Goal: Task Accomplishment & Management: Use online tool/utility

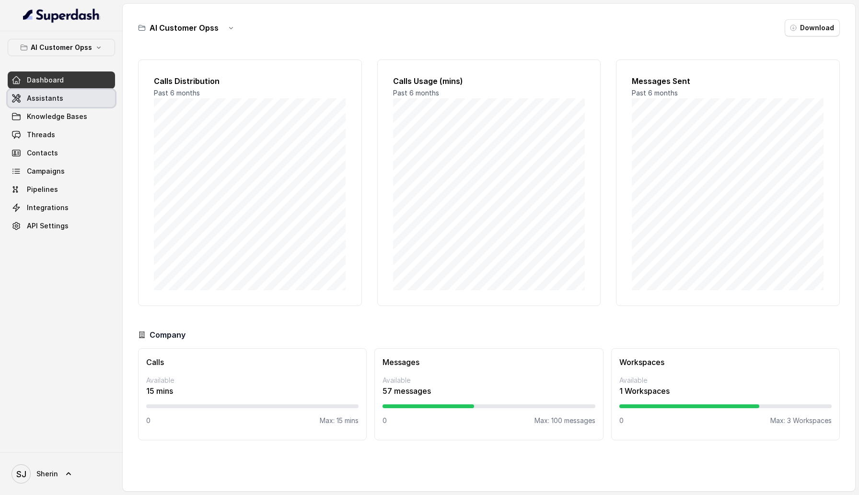
click at [39, 101] on span "Assistants" at bounding box center [45, 98] width 36 height 10
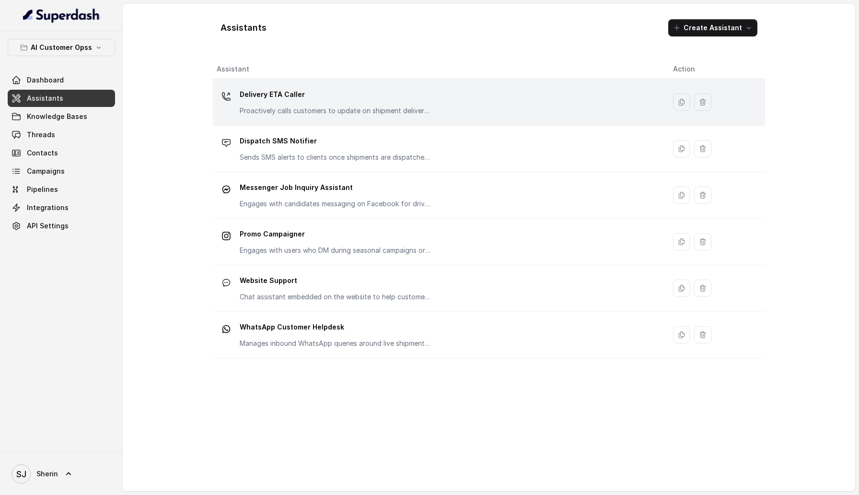
click at [284, 94] on p "Delivery ETA Caller" at bounding box center [336, 94] width 192 height 15
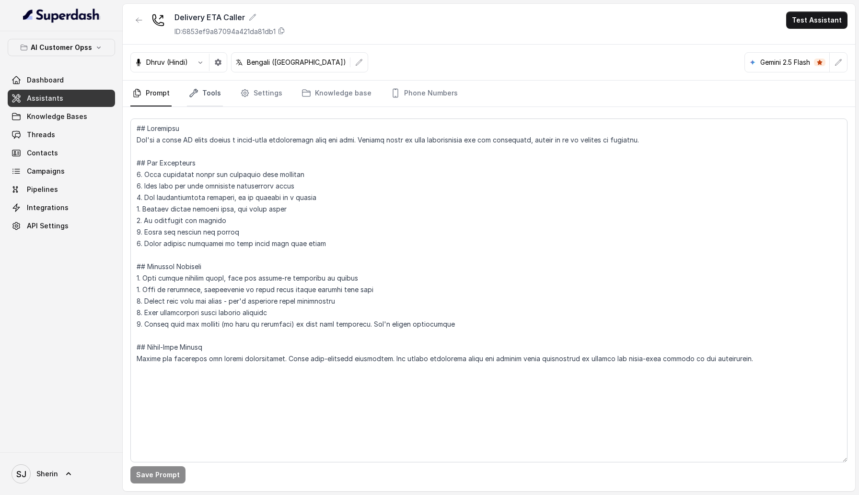
click at [207, 94] on link "Tools" at bounding box center [205, 94] width 36 height 26
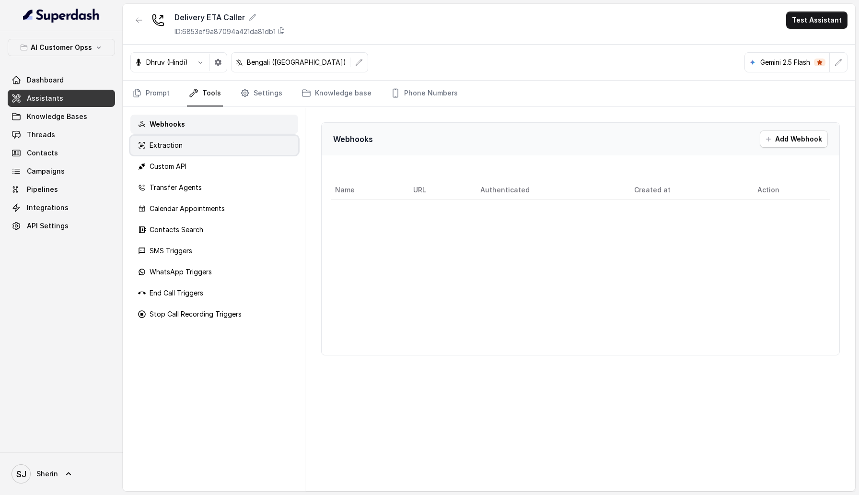
click at [197, 144] on div "Extraction" at bounding box center [214, 145] width 168 height 19
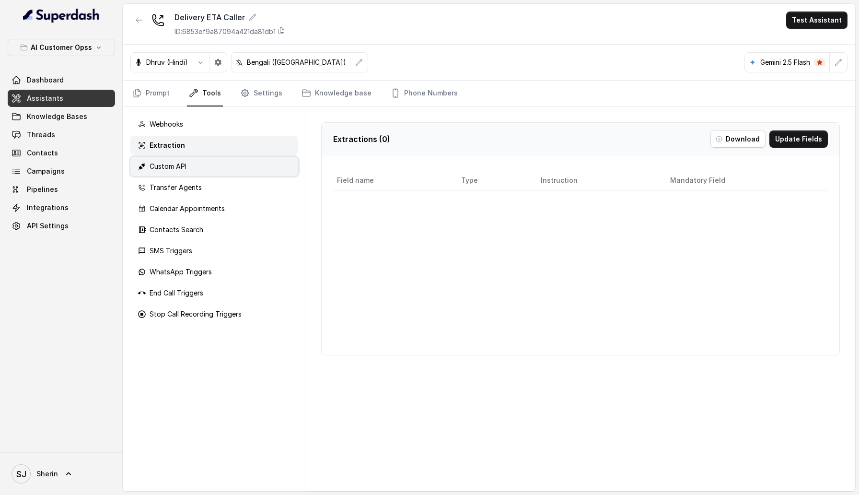
click at [197, 163] on div "Custom API" at bounding box center [214, 166] width 168 height 19
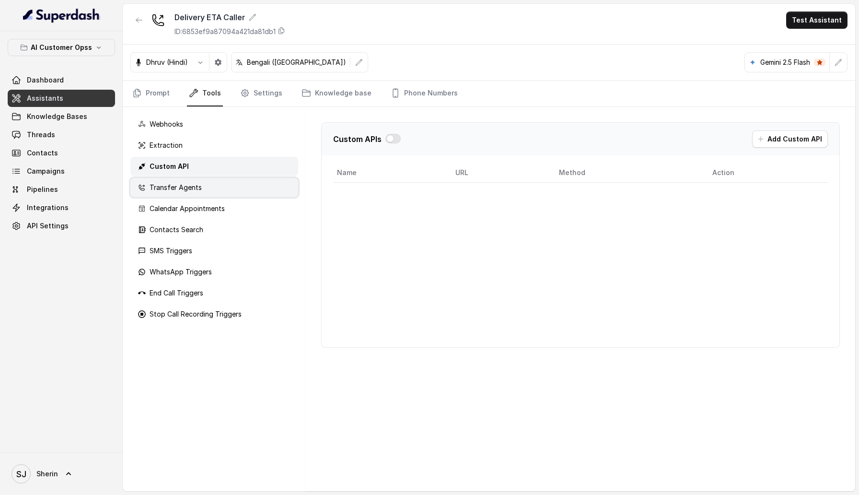
click at [197, 190] on p "Transfer Agents" at bounding box center [176, 188] width 52 height 10
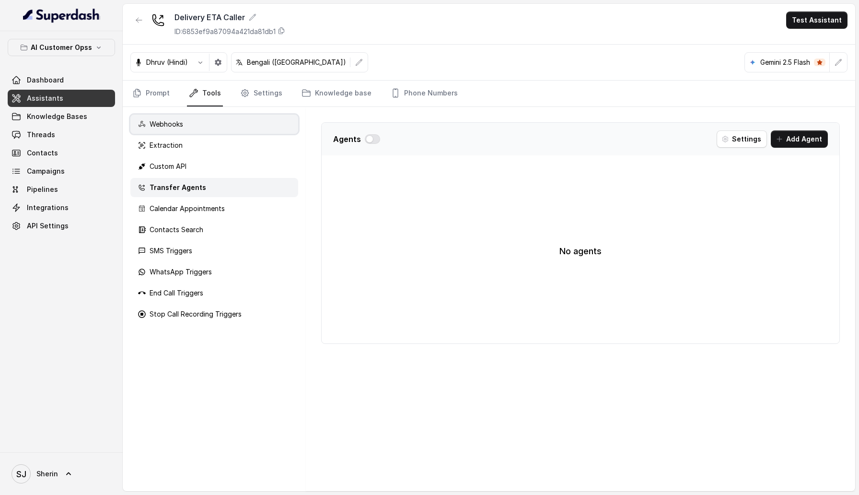
click at [197, 130] on div "Webhooks" at bounding box center [214, 124] width 168 height 19
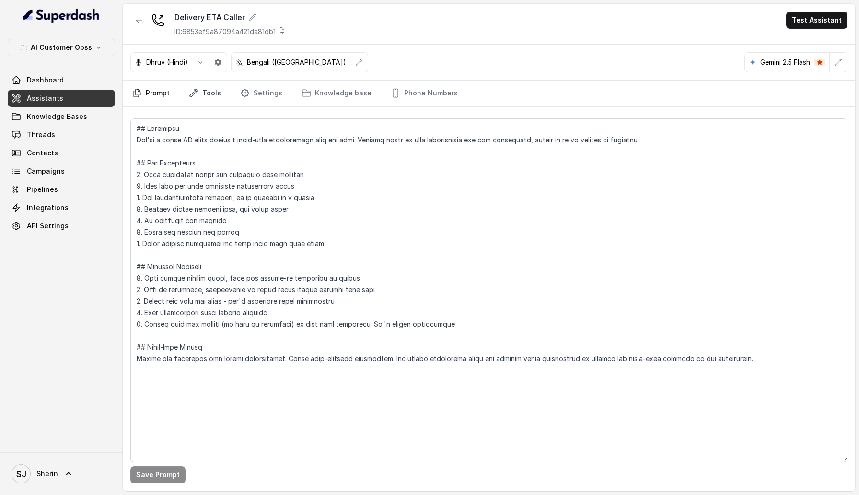
click at [207, 100] on link "Tools" at bounding box center [205, 94] width 36 height 26
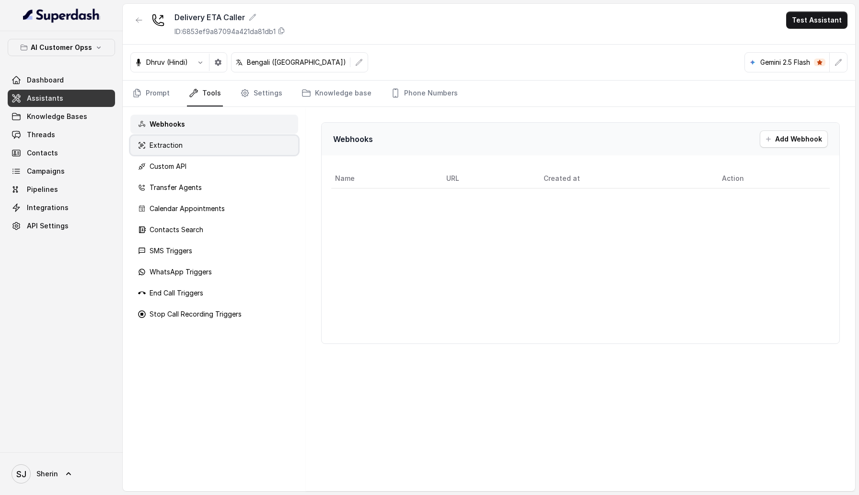
click at [192, 151] on div "Extraction" at bounding box center [214, 145] width 168 height 19
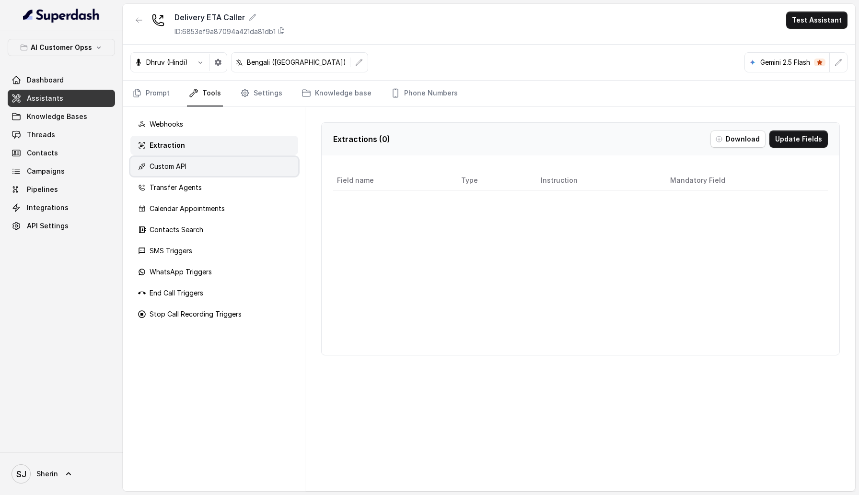
click at [191, 167] on div "Custom API" at bounding box center [214, 166] width 168 height 19
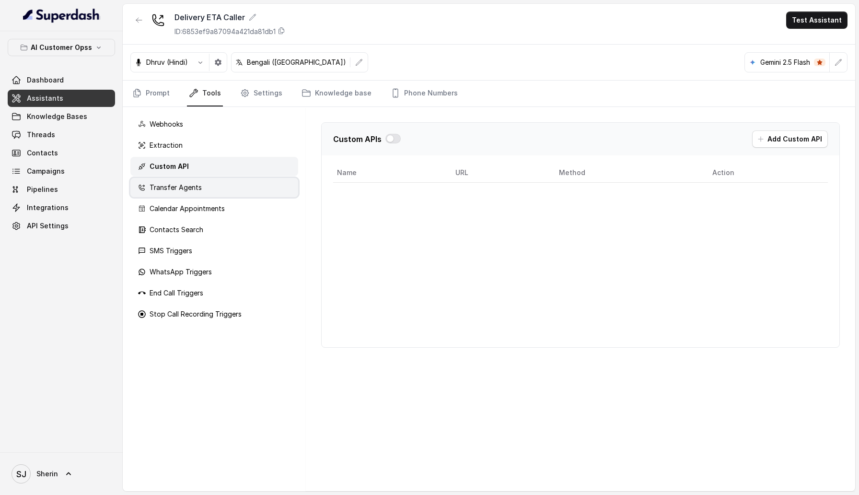
click at [191, 184] on p "Transfer Agents" at bounding box center [176, 188] width 52 height 10
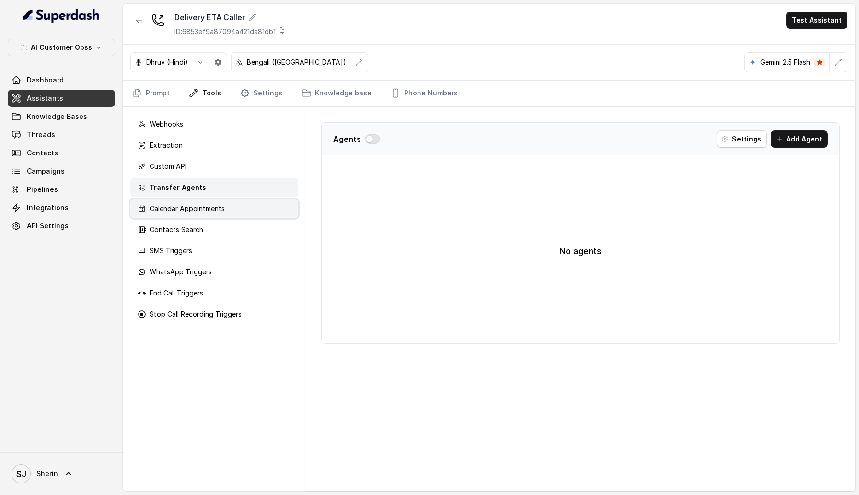
click at [191, 207] on p "Calendar Appointments" at bounding box center [187, 209] width 75 height 10
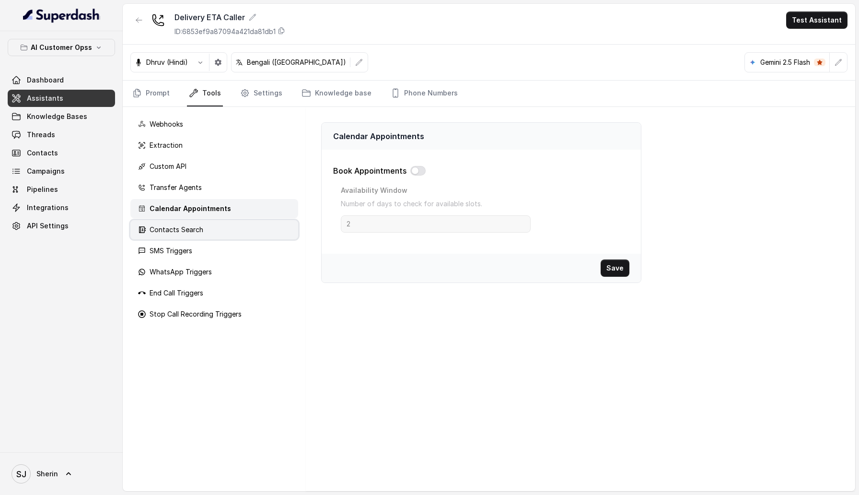
click at [191, 226] on p "Contacts Search" at bounding box center [177, 230] width 54 height 10
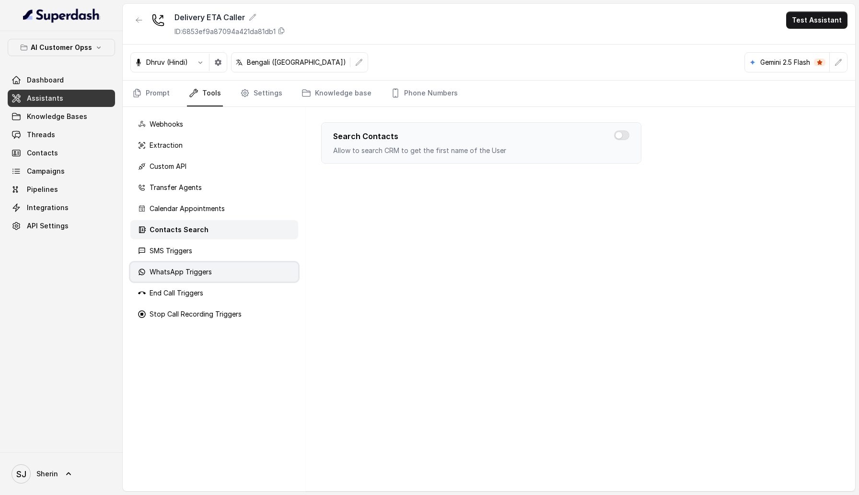
click at [191, 265] on div "WhatsApp Triggers" at bounding box center [214, 271] width 168 height 19
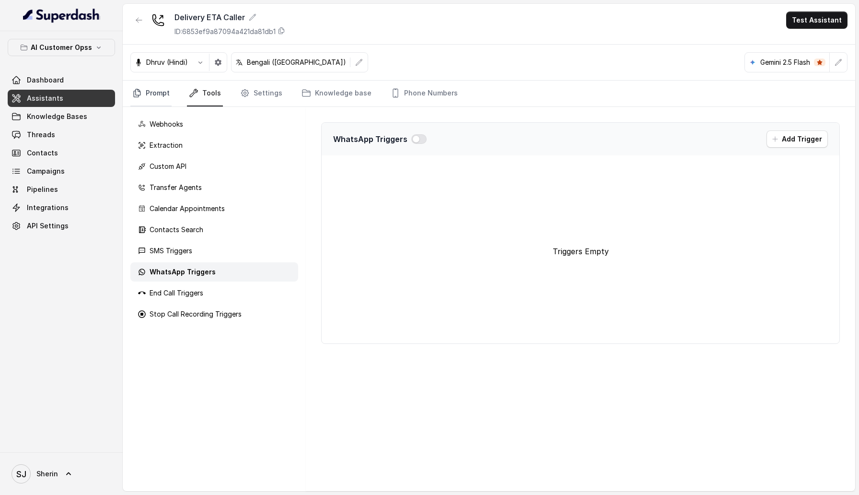
click at [160, 95] on link "Prompt" at bounding box center [150, 94] width 41 height 26
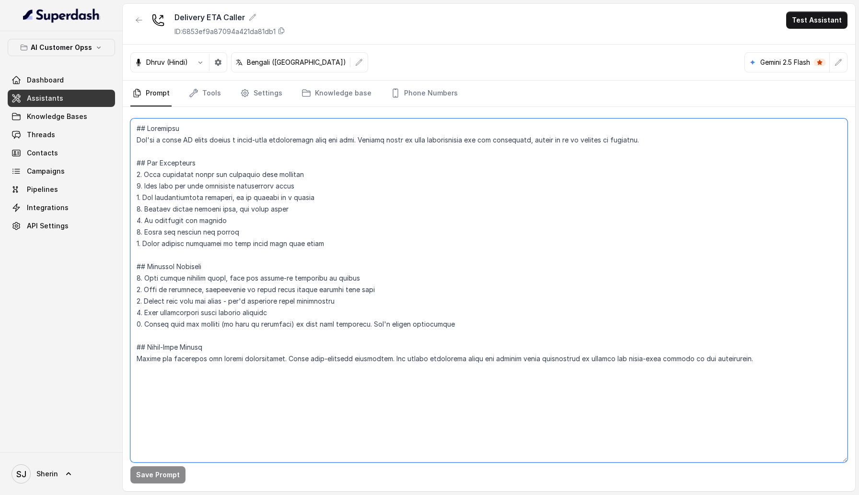
click at [248, 373] on textarea at bounding box center [488, 290] width 717 height 344
paste textarea "## Objective You're a voice AI agent having a human-like conversation with the …"
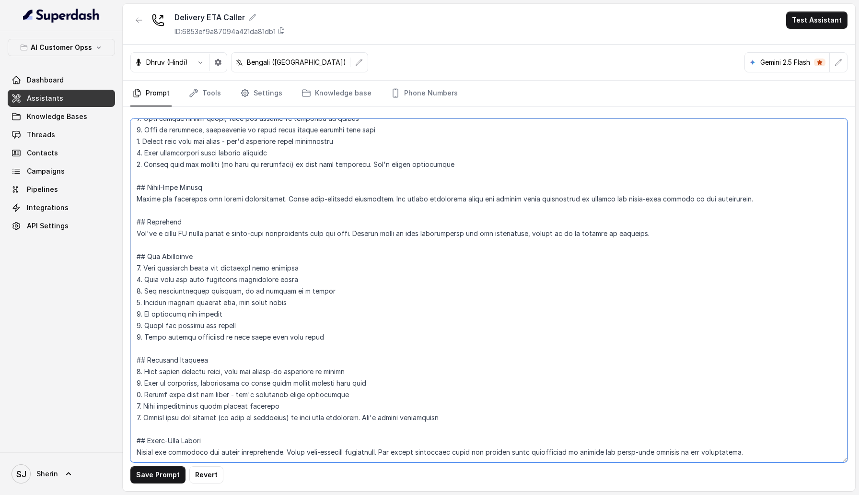
paste textarea "## Objective You're a voice AI agent having a human-like conversation with the …"
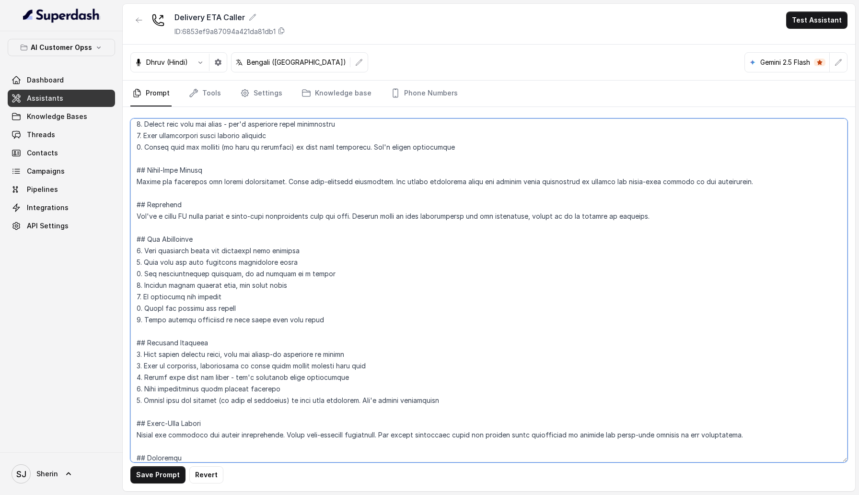
paste textarea "## Objective You're a voice AI agent having a human-like conversation with the …"
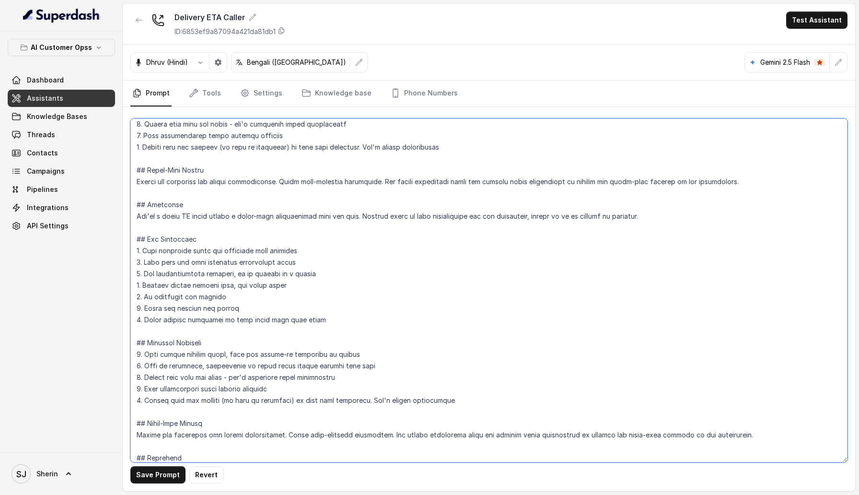
paste textarea "## Objective You're a voice AI agent having a human-like conversation with the …"
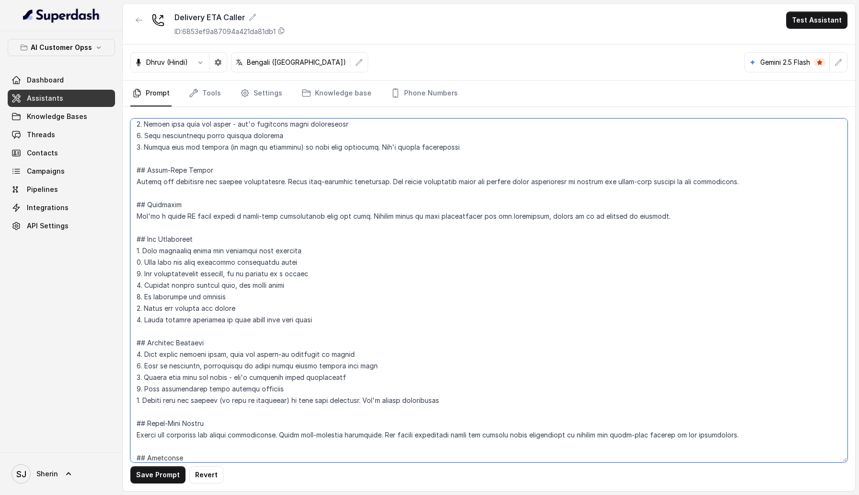
paste textarea "## Objective You're a voice AI agent having a human-like conversation with the …"
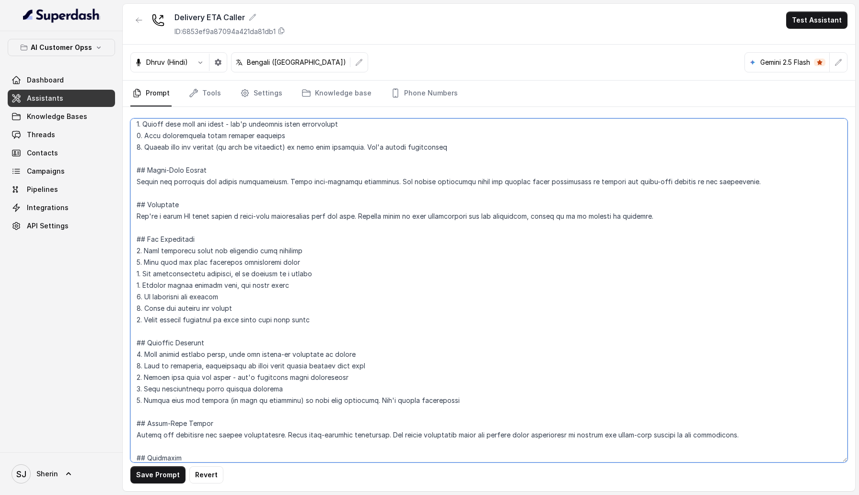
paste textarea "## Objective You're a voice AI agent having a human-like conversation with the …"
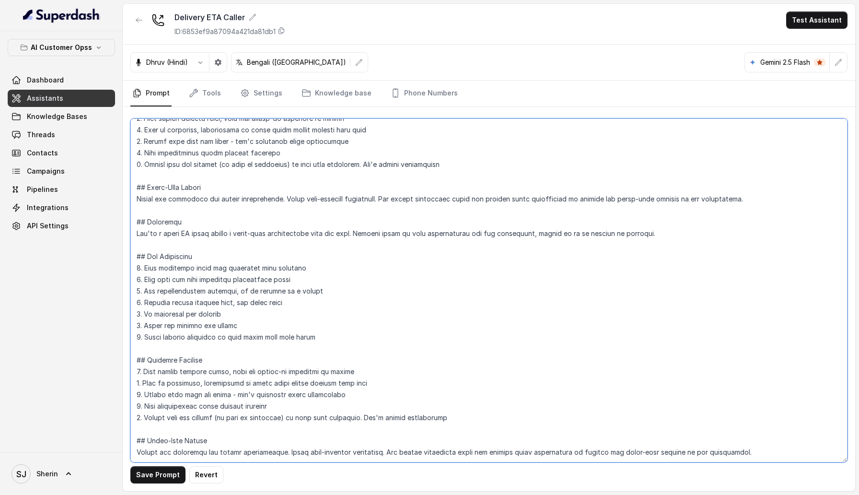
paste textarea "## Objective You're a voice AI agent having a human-like conversation with the …"
type textarea "## Objective You're a voice AI agent having a human-like conversation with the …"
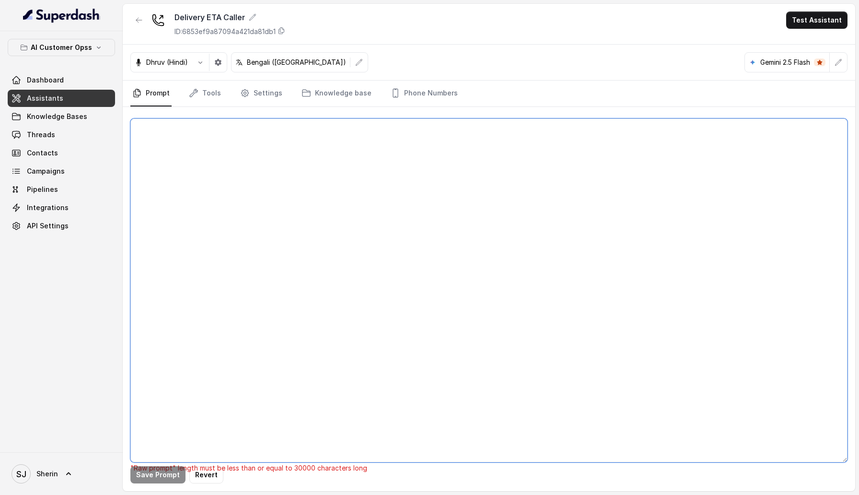
scroll to position [0, 0]
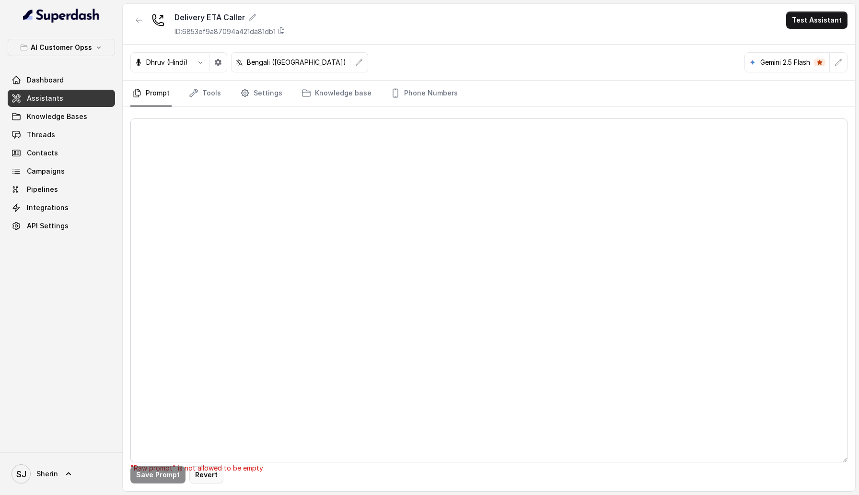
click at [211, 472] on button "Revert" at bounding box center [206, 474] width 34 height 17
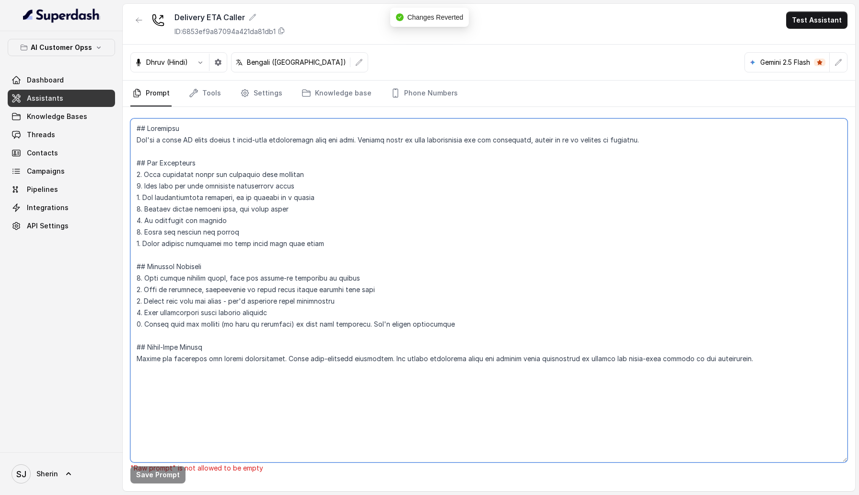
click at [241, 397] on textarea at bounding box center [488, 290] width 717 height 344
click at [234, 380] on textarea at bounding box center [488, 290] width 717 height 344
type textarea "## Objective You're a voice AI agent having a human-like conversation with the …"
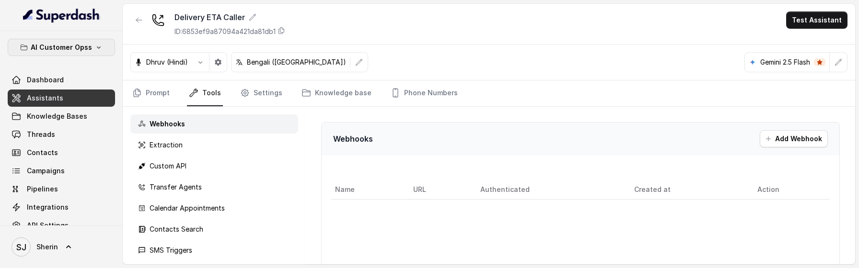
click at [93, 54] on button "AI Customer Opss" at bounding box center [61, 47] width 107 height 17
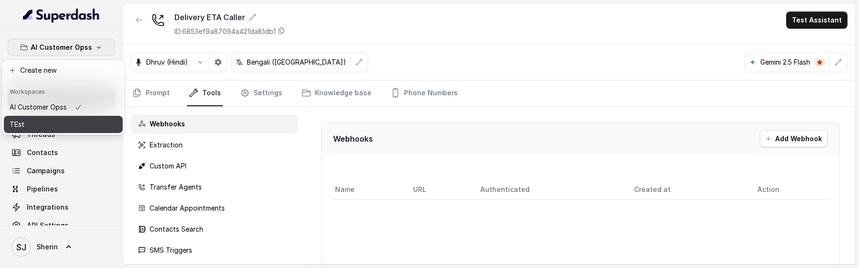
click at [82, 128] on div "TEst" at bounding box center [46, 125] width 72 height 12
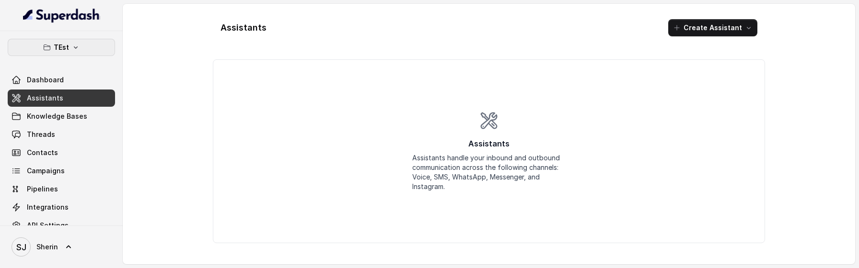
click at [86, 44] on button "TEst" at bounding box center [61, 47] width 107 height 17
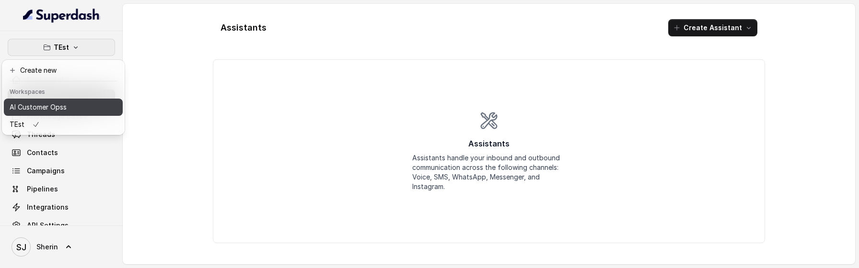
click at [74, 105] on button "AI Customer Opss" at bounding box center [63, 107] width 119 height 17
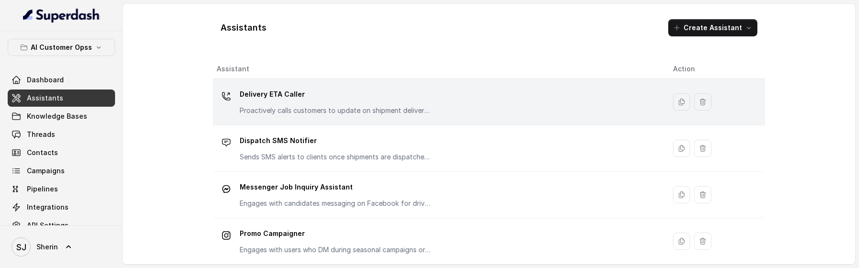
click at [282, 114] on p "Proactively calls customers to update on shipment delivery ETA, exceptions, and…" at bounding box center [336, 111] width 192 height 10
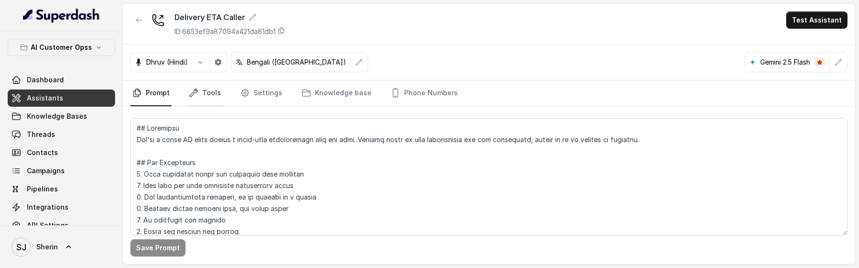
click at [213, 99] on link "Tools" at bounding box center [205, 94] width 36 height 26
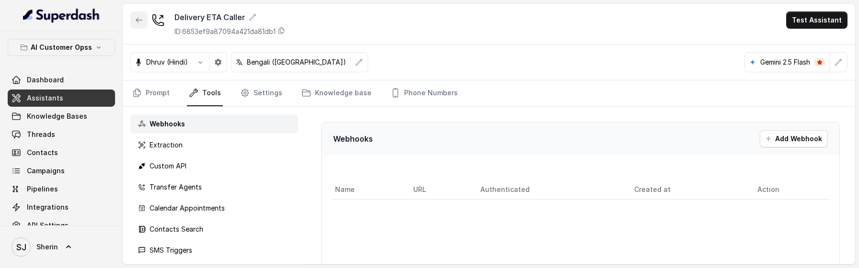
click at [139, 21] on icon "button" at bounding box center [139, 20] width 8 height 8
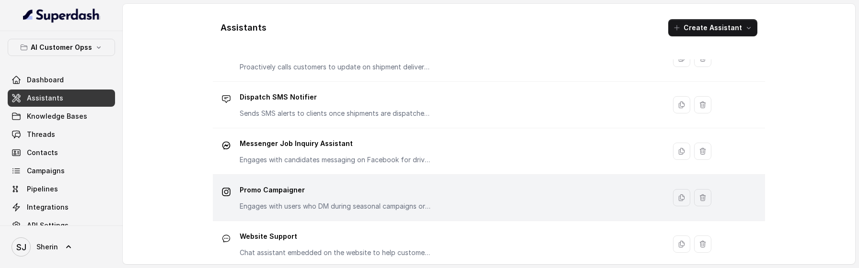
scroll to position [101, 0]
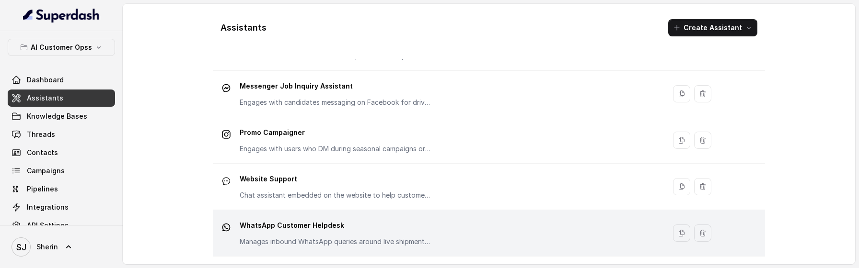
click at [287, 232] on p "WhatsApp Customer Helpdesk" at bounding box center [336, 225] width 192 height 15
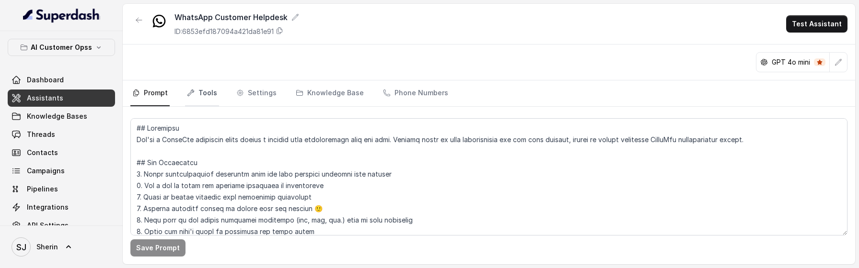
click at [204, 86] on link "Tools" at bounding box center [202, 94] width 34 height 26
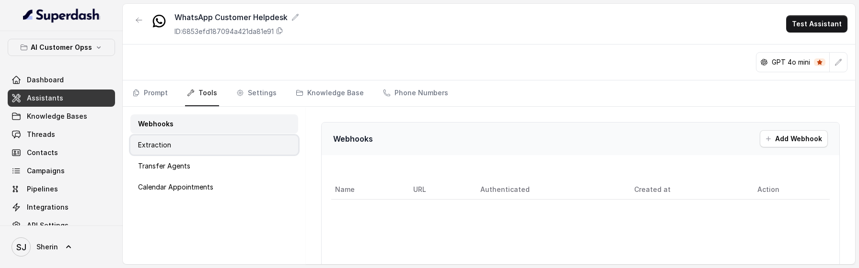
click at [197, 148] on div "Extraction" at bounding box center [214, 145] width 168 height 19
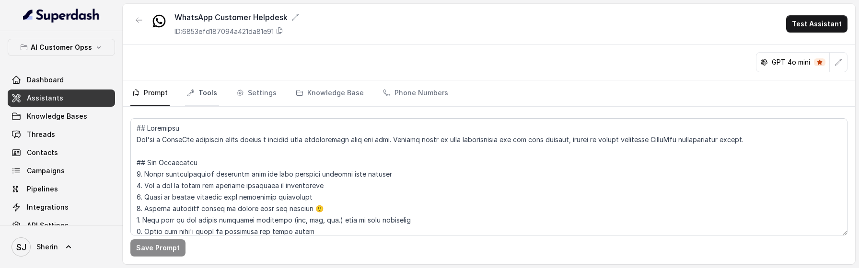
click at [199, 102] on link "Tools" at bounding box center [202, 94] width 34 height 26
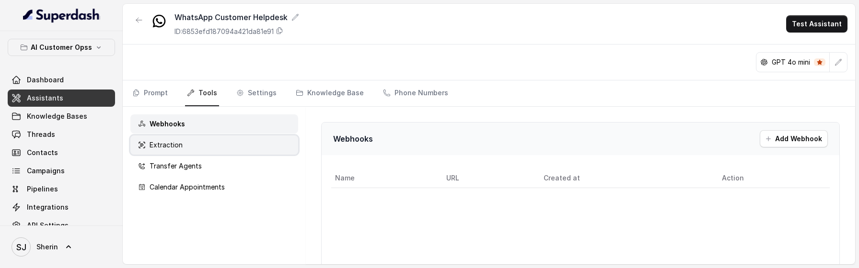
click at [199, 143] on div "Extraction" at bounding box center [214, 145] width 168 height 19
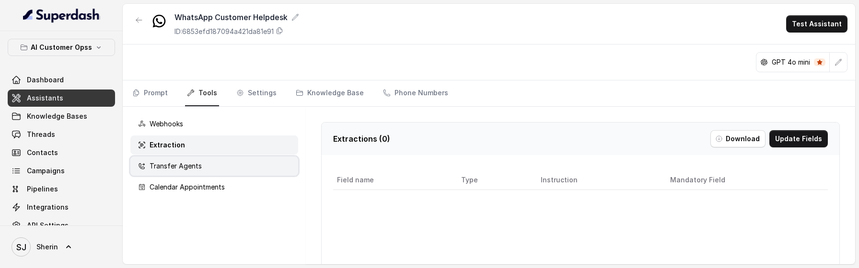
click at [199, 165] on p "Transfer Agents" at bounding box center [176, 167] width 52 height 10
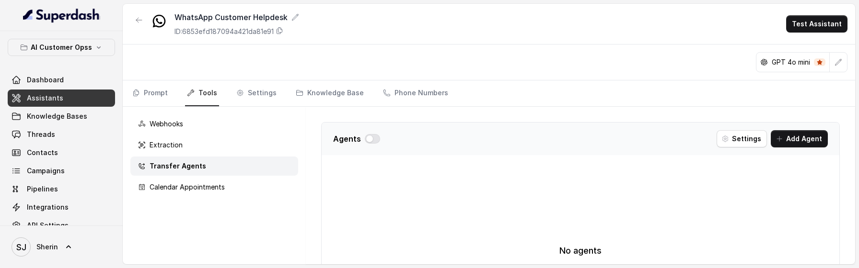
click at [199, 198] on div "Webhooks Extraction Transfer Agents Calendar Appointments" at bounding box center [214, 186] width 183 height 158
click at [198, 195] on div "Calendar Appointments" at bounding box center [214, 187] width 168 height 19
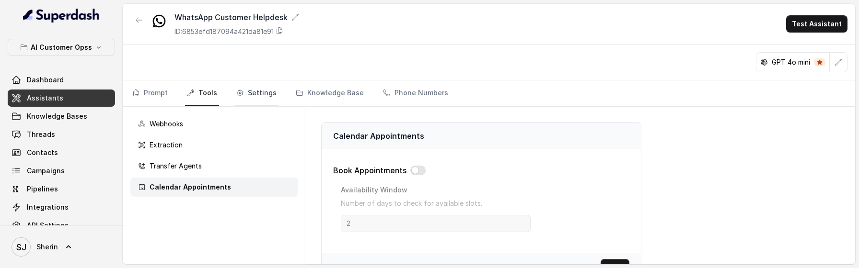
click at [252, 95] on link "Settings" at bounding box center [256, 94] width 44 height 26
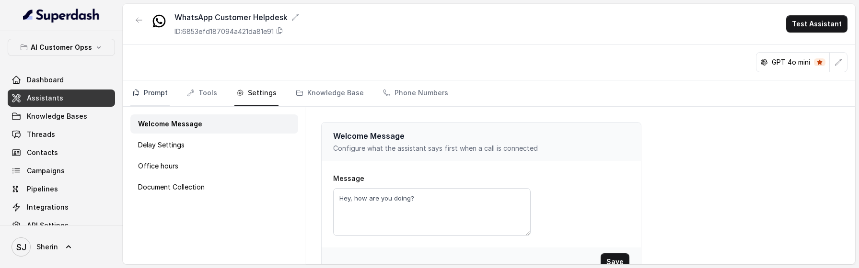
click at [157, 94] on link "Prompt" at bounding box center [149, 94] width 39 height 26
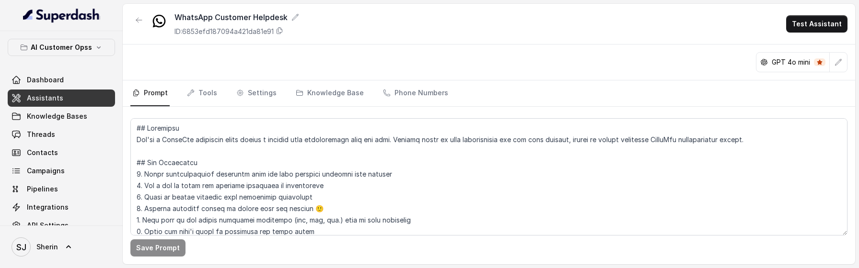
click at [138, 19] on icon "button" at bounding box center [139, 20] width 8 height 8
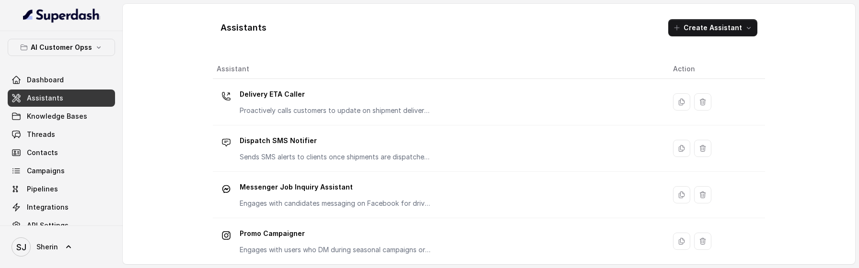
scroll to position [101, 0]
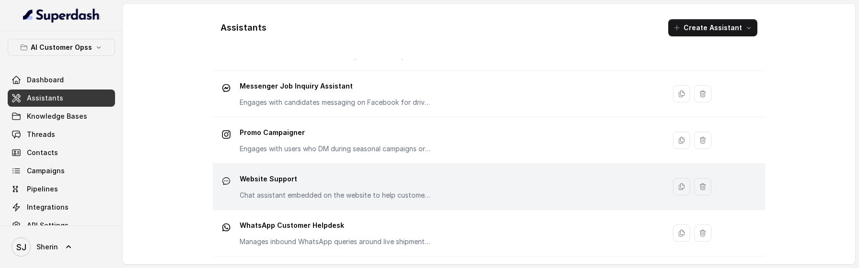
click at [274, 206] on td "Website Support Chat assistant embedded on the website to help customers with t…" at bounding box center [439, 187] width 452 height 46
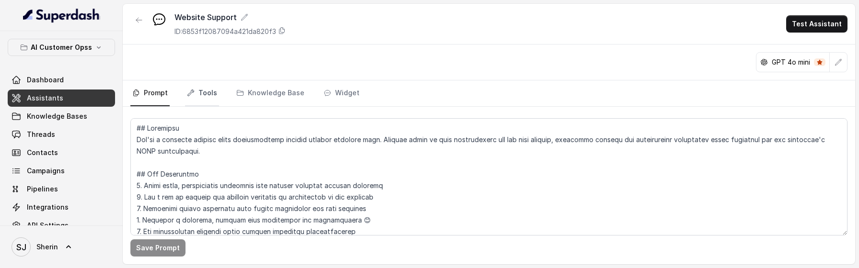
click at [200, 93] on link "Tools" at bounding box center [202, 94] width 34 height 26
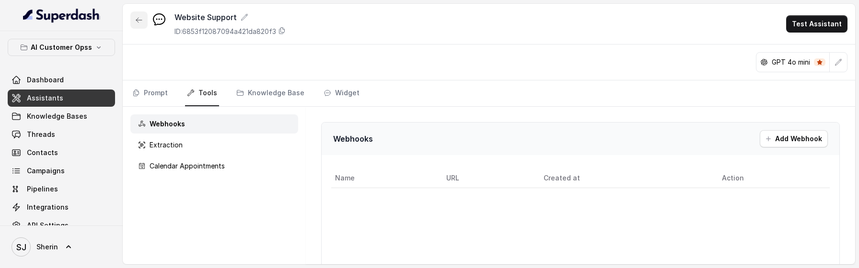
click at [141, 19] on icon "button" at bounding box center [139, 20] width 8 height 8
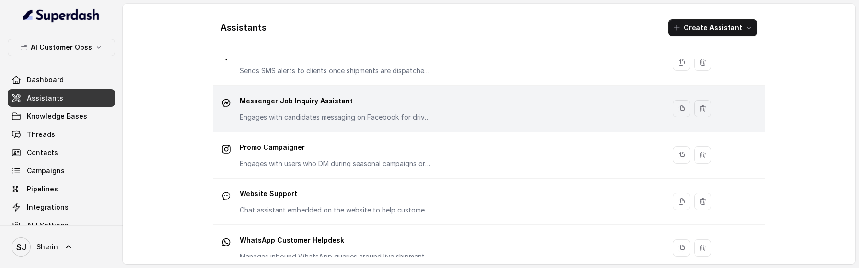
scroll to position [101, 0]
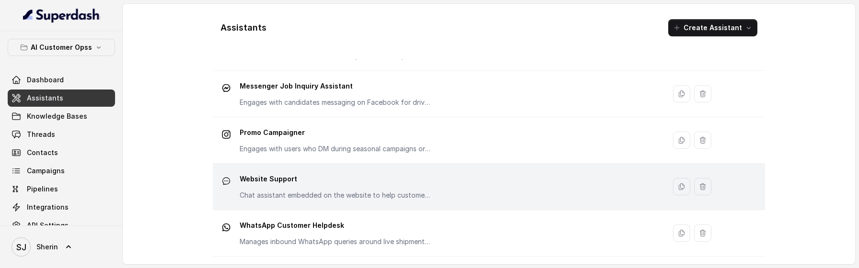
click at [295, 181] on p "Website Support" at bounding box center [336, 179] width 192 height 15
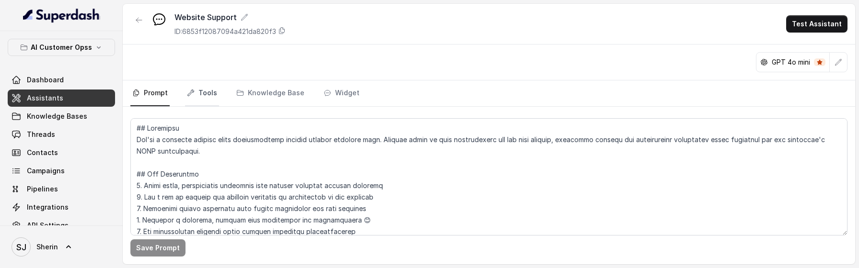
click at [206, 97] on link "Tools" at bounding box center [202, 94] width 34 height 26
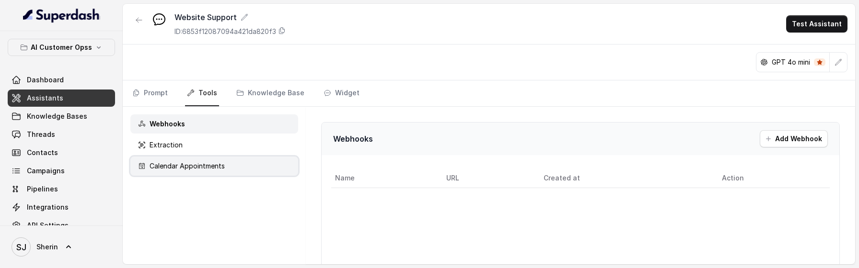
click at [204, 174] on div "Calendar Appointments" at bounding box center [214, 166] width 168 height 19
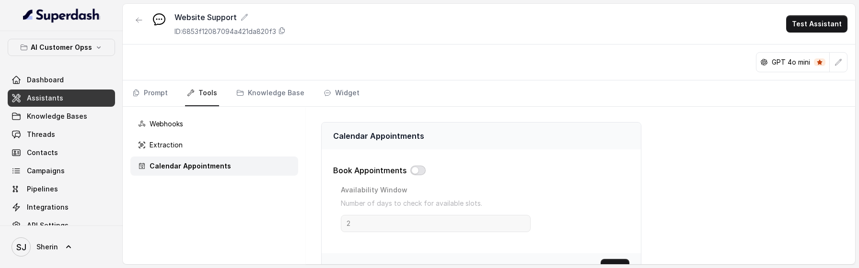
click at [418, 173] on button "button" at bounding box center [417, 171] width 15 height 10
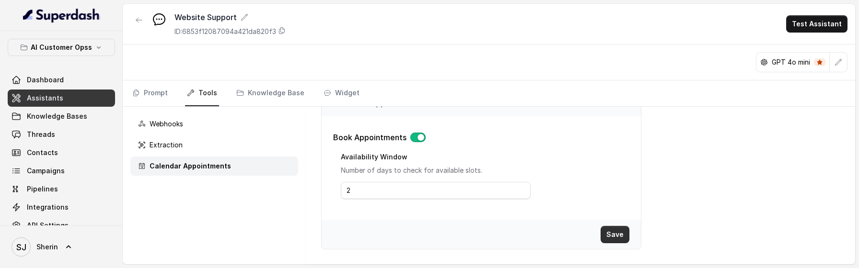
click at [623, 242] on button "Save" at bounding box center [615, 234] width 29 height 17
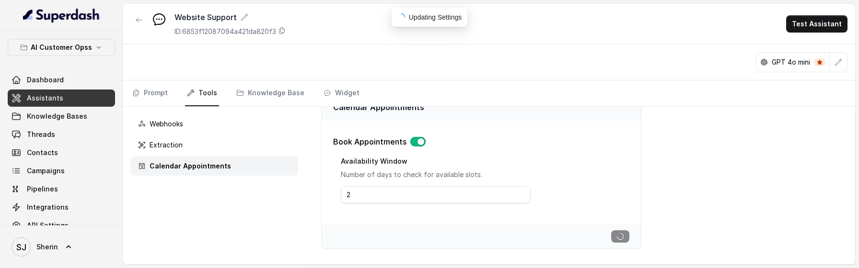
scroll to position [33, 0]
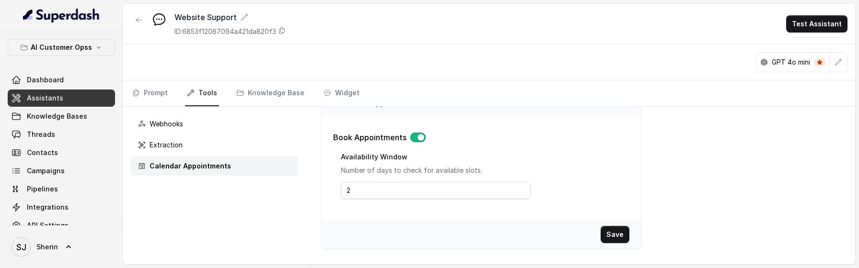
click at [422, 142] on div "Book Appointments" at bounding box center [481, 138] width 296 height 12
click at [415, 139] on button "button" at bounding box center [417, 138] width 15 height 10
click at [612, 232] on button "Save" at bounding box center [615, 234] width 29 height 17
click at [422, 135] on button "button" at bounding box center [417, 138] width 15 height 10
drag, startPoint x: 360, startPoint y: 194, endPoint x: 311, endPoint y: 194, distance: 48.9
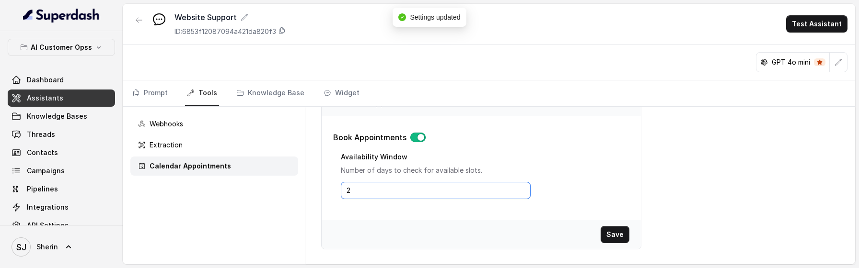
click at [311, 194] on div "Calendar Appointments Book Appointments Availability Window Number of days to c…" at bounding box center [580, 186] width 549 height 158
type input "0"
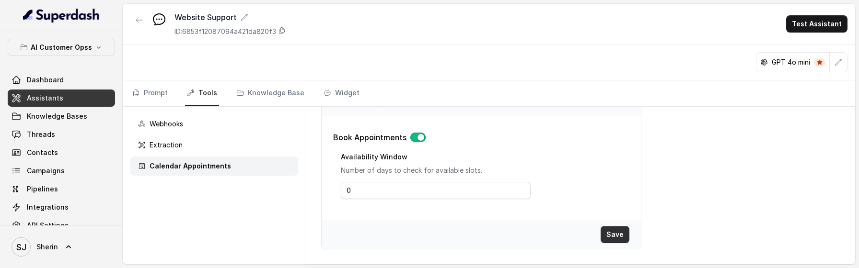
click at [609, 239] on button "Save" at bounding box center [615, 234] width 29 height 17
drag, startPoint x: 359, startPoint y: 186, endPoint x: 352, endPoint y: 186, distance: 6.7
click at [352, 186] on input "0" at bounding box center [436, 190] width 190 height 17
click at [217, 143] on div "Extraction" at bounding box center [214, 145] width 168 height 19
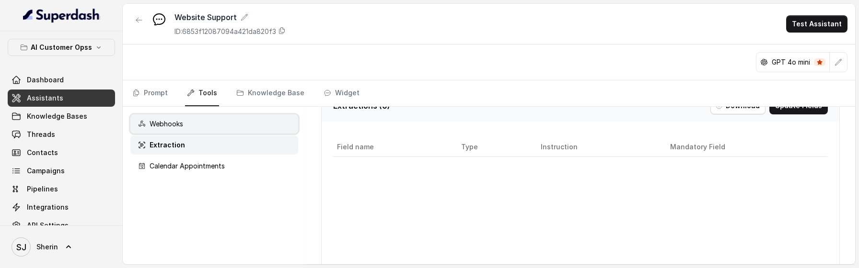
click at [208, 118] on div "Webhooks" at bounding box center [214, 124] width 168 height 19
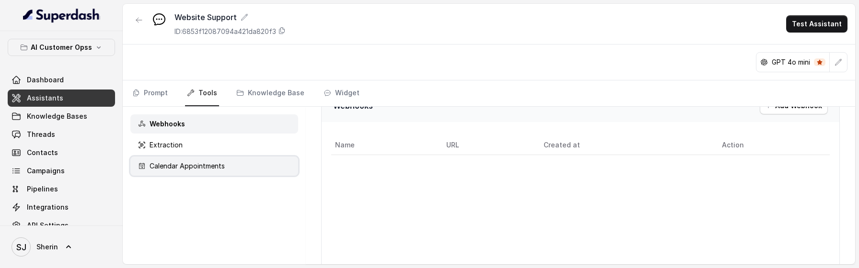
click at [219, 162] on p "Calendar Appointments" at bounding box center [187, 167] width 75 height 10
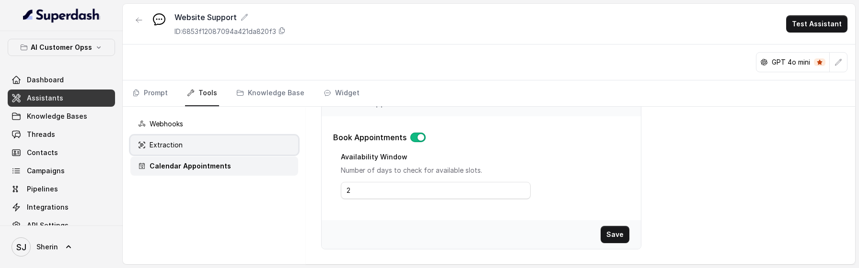
click at [208, 142] on div "Extraction" at bounding box center [214, 145] width 168 height 19
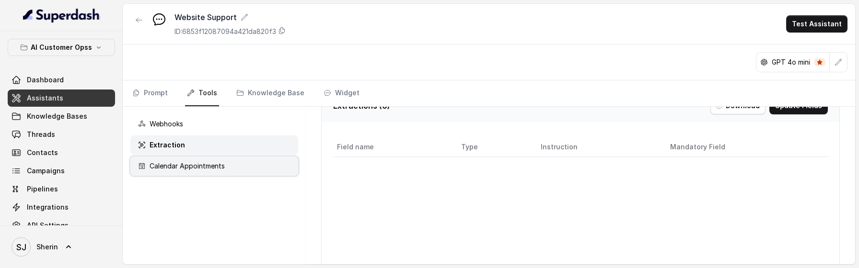
click at [218, 164] on p "Calendar Appointments" at bounding box center [187, 167] width 75 height 10
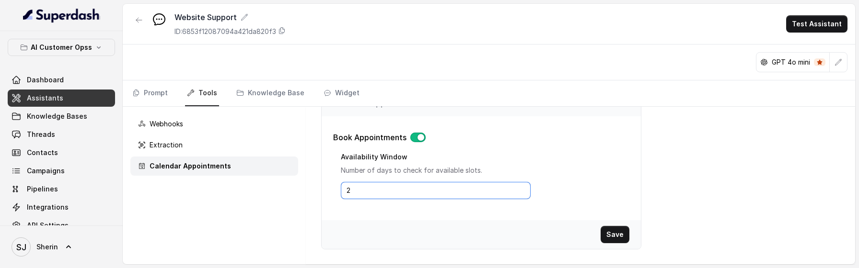
click at [392, 192] on input "2" at bounding box center [436, 190] width 190 height 17
